Goal: Task Accomplishment & Management: Use online tool/utility

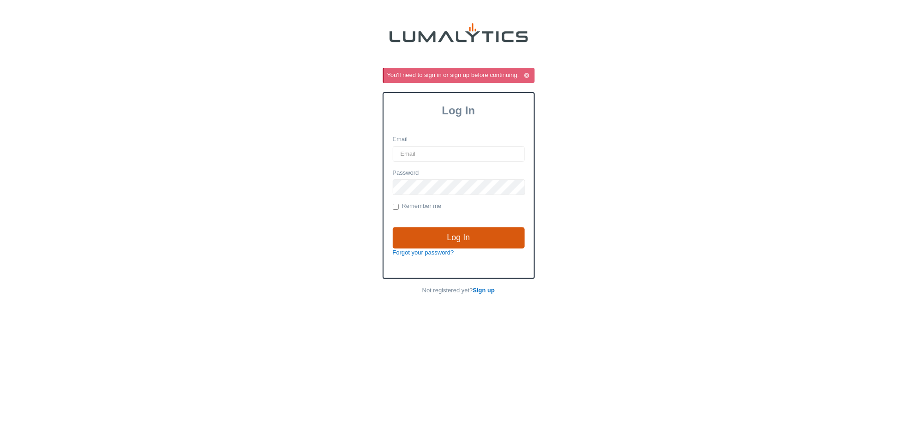
type input "[EMAIL_ADDRESS][DOMAIN_NAME]"
click at [470, 238] on input "Log In" at bounding box center [459, 237] width 132 height 21
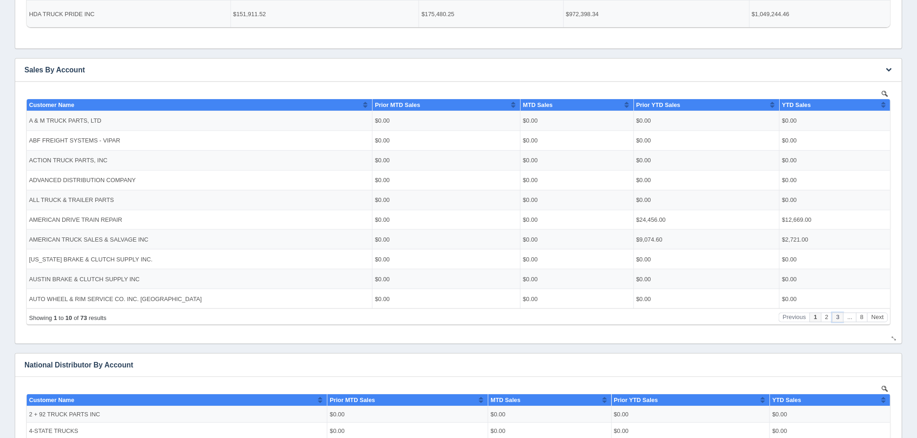
click at [838, 318] on button "3" at bounding box center [836, 317] width 11 height 10
click at [837, 317] on button "4" at bounding box center [836, 317] width 11 height 10
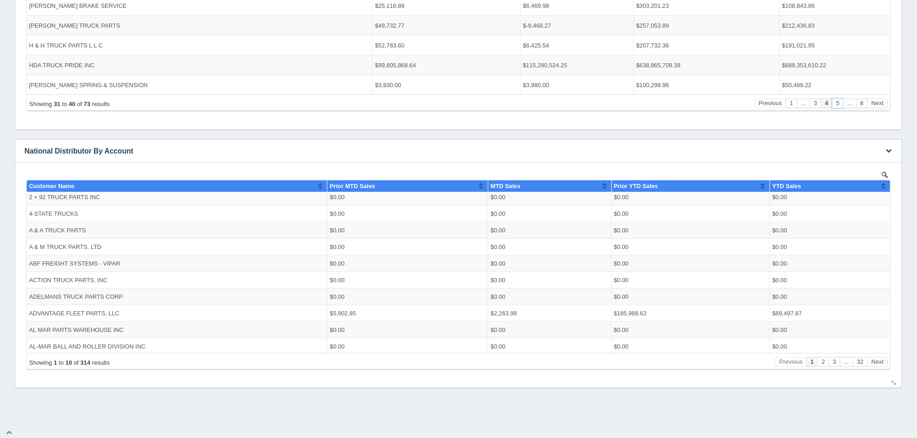
scroll to position [339, 0]
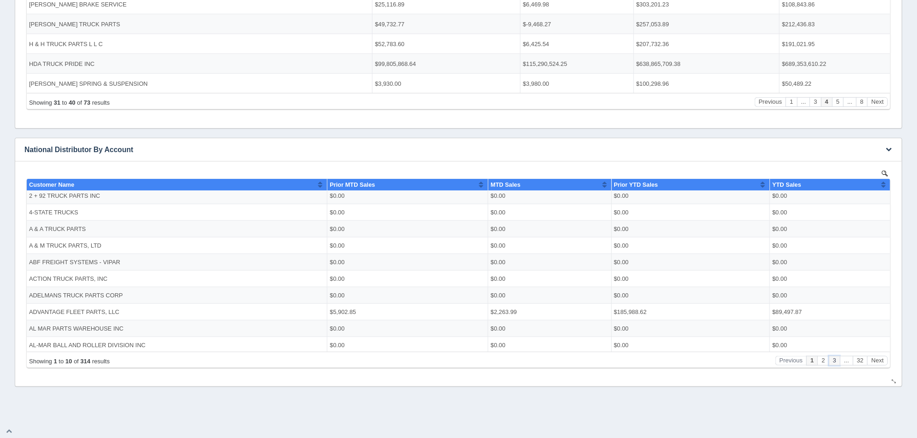
click at [831, 361] on button "3" at bounding box center [833, 360] width 11 height 10
click at [856, 363] on button "32" at bounding box center [859, 360] width 14 height 10
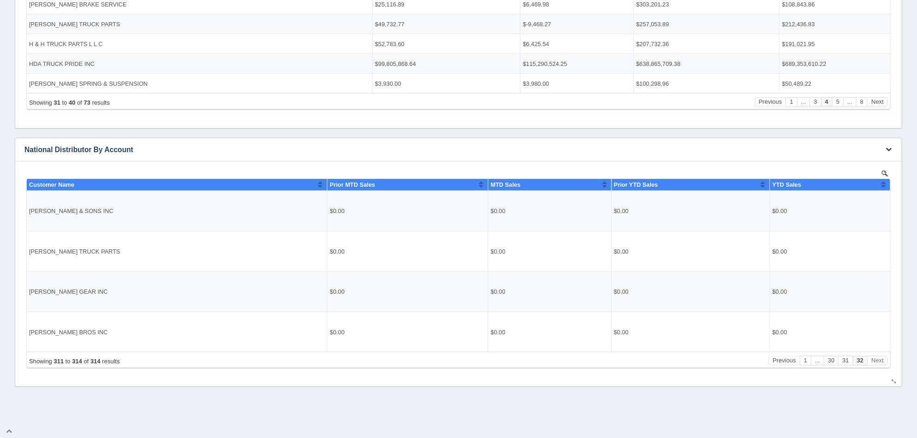
scroll to position [0, 0]
click at [806, 362] on button "1" at bounding box center [804, 360] width 11 height 10
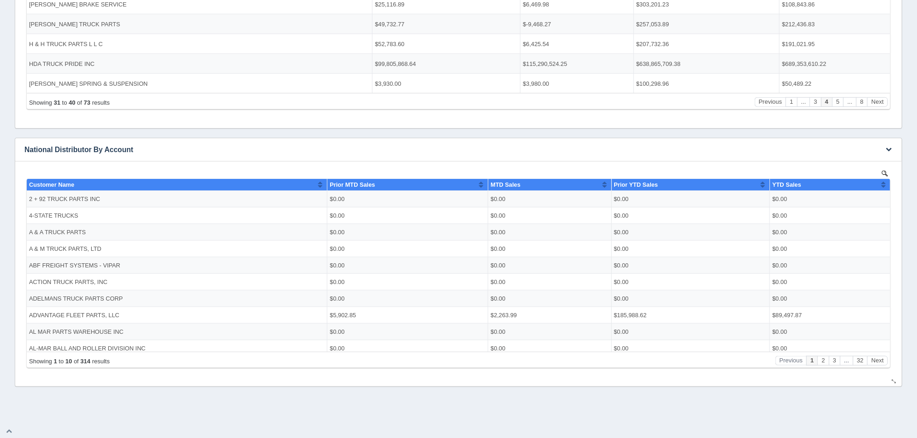
click at [842, 363] on button "..." at bounding box center [845, 360] width 13 height 10
click at [847, 362] on button "..." at bounding box center [845, 360] width 13 height 10
click at [835, 365] on button "3" at bounding box center [833, 360] width 11 height 10
click at [836, 360] on button "4" at bounding box center [833, 360] width 11 height 10
click at [836, 360] on button "5" at bounding box center [833, 360] width 11 height 10
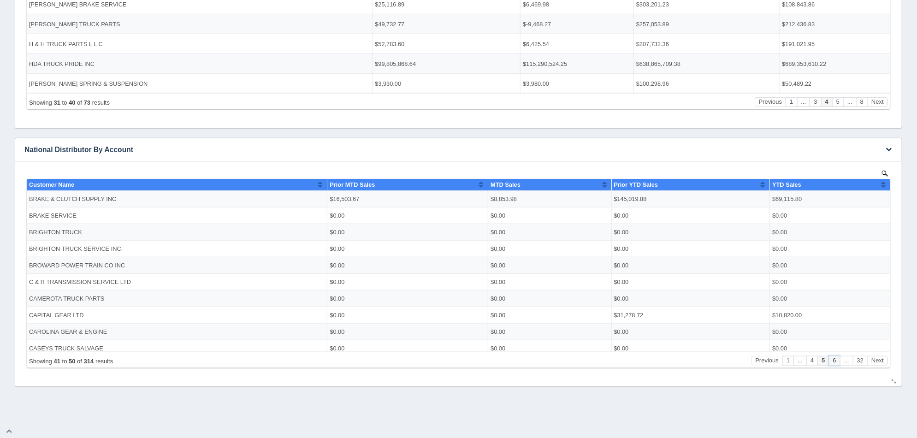
click at [836, 360] on button "6" at bounding box center [833, 360] width 11 height 10
click at [836, 360] on button "7" at bounding box center [833, 360] width 11 height 10
click at [836, 360] on button "8" at bounding box center [833, 360] width 11 height 10
click at [836, 360] on button "9" at bounding box center [833, 360] width 11 height 10
click at [836, 360] on button "10" at bounding box center [832, 360] width 14 height 10
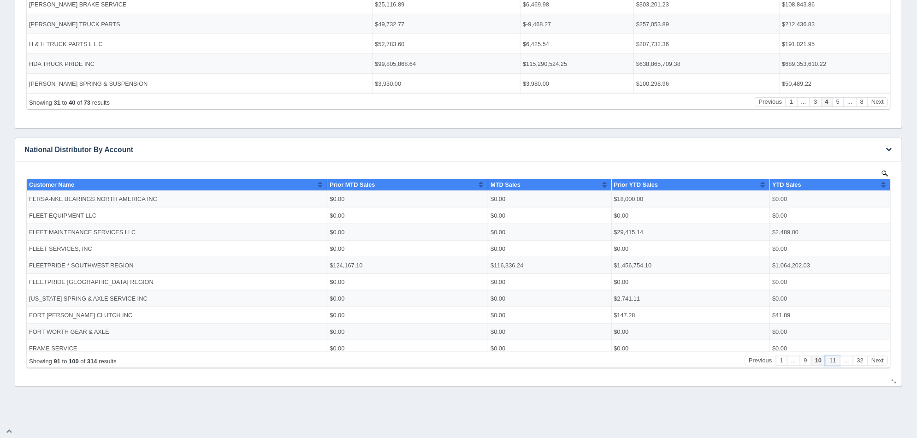
click at [836, 360] on button "11" at bounding box center [832, 360] width 14 height 10
click at [836, 360] on button "12" at bounding box center [832, 360] width 14 height 10
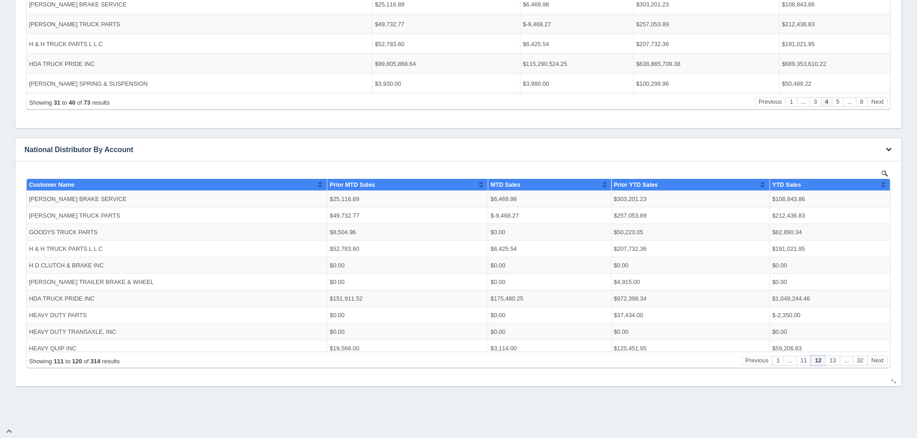
click at [820, 360] on button "12" at bounding box center [817, 360] width 14 height 10
click at [805, 360] on button "11" at bounding box center [803, 360] width 14 height 10
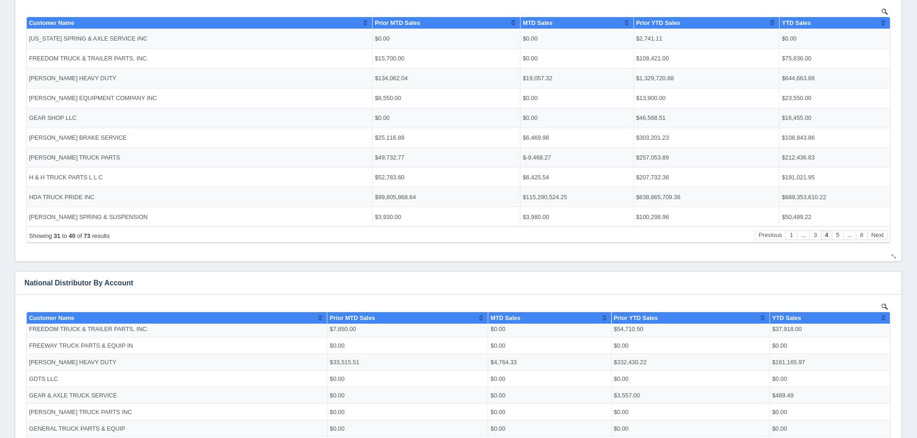
scroll to position [224, 0]
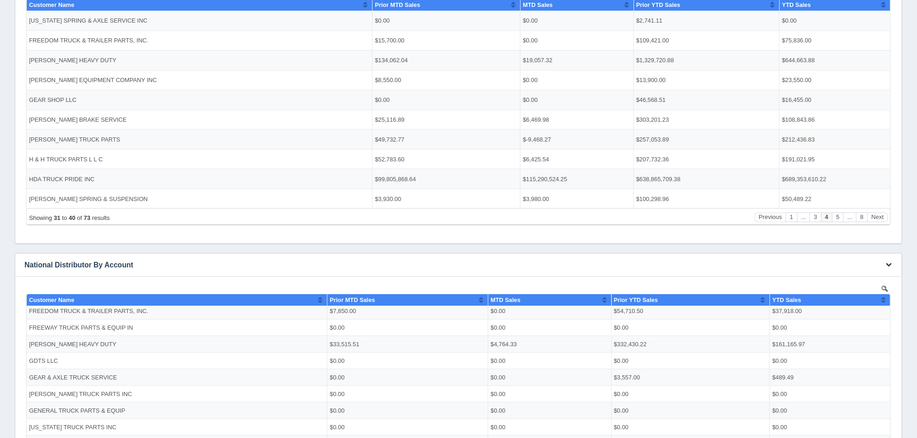
click at [889, 263] on icon "button" at bounding box center [888, 264] width 6 height 6
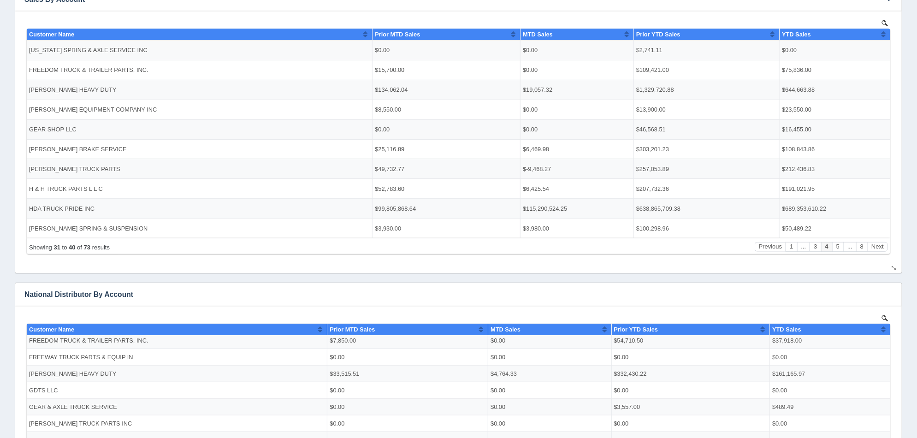
scroll to position [172, 0]
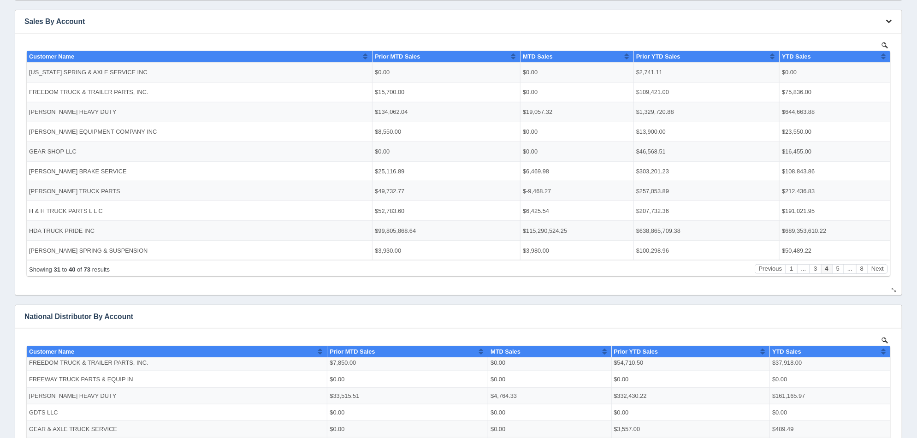
click at [887, 21] on icon "button" at bounding box center [888, 21] width 6 height 6
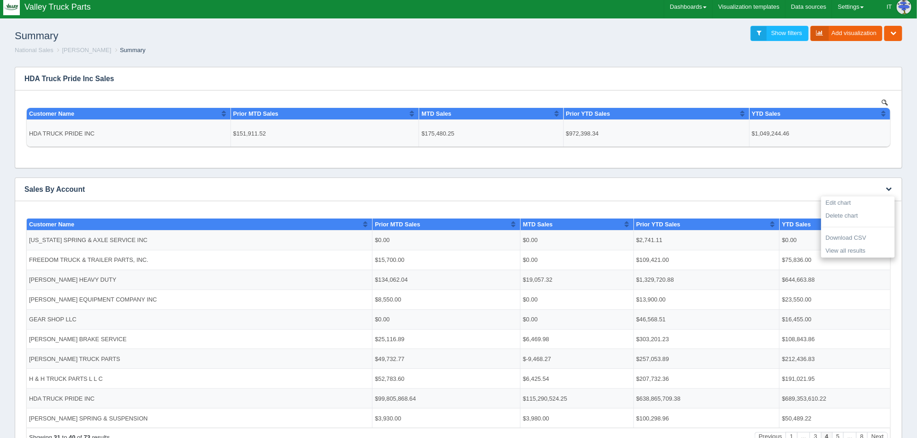
scroll to position [0, 0]
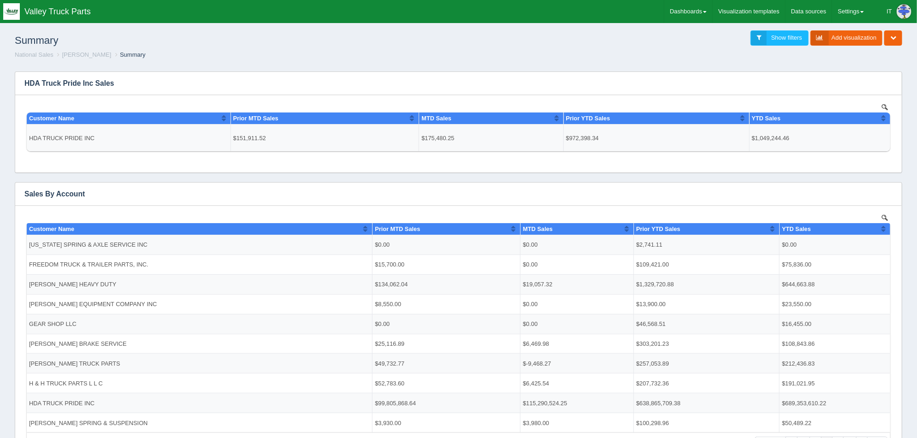
click at [430, 45] on h1 "Summary" at bounding box center [237, 40] width 444 height 20
click at [890, 194] on icon "button" at bounding box center [888, 193] width 6 height 6
click at [876, 204] on link "Edit chart" at bounding box center [858, 207] width 74 height 13
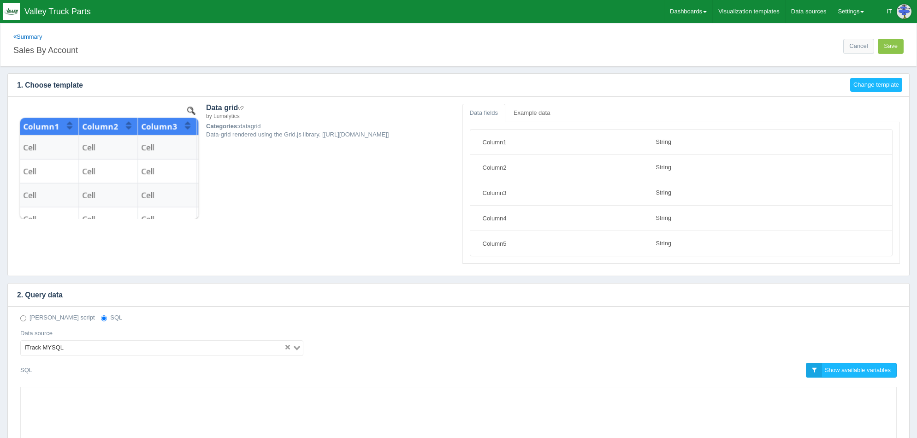
select select "string"
